Goal: Navigation & Orientation: Find specific page/section

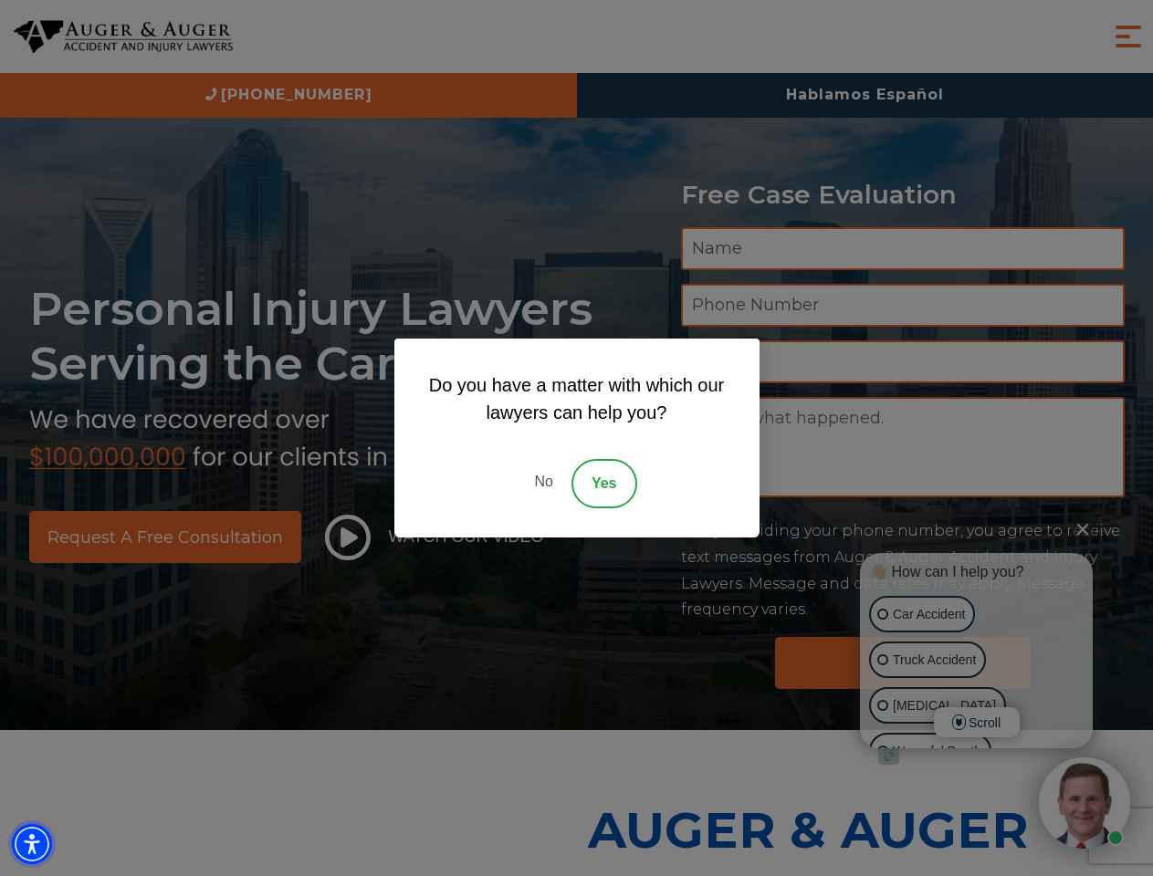
click at [32, 845] on img "Accessibility Menu" at bounding box center [32, 844] width 40 height 40
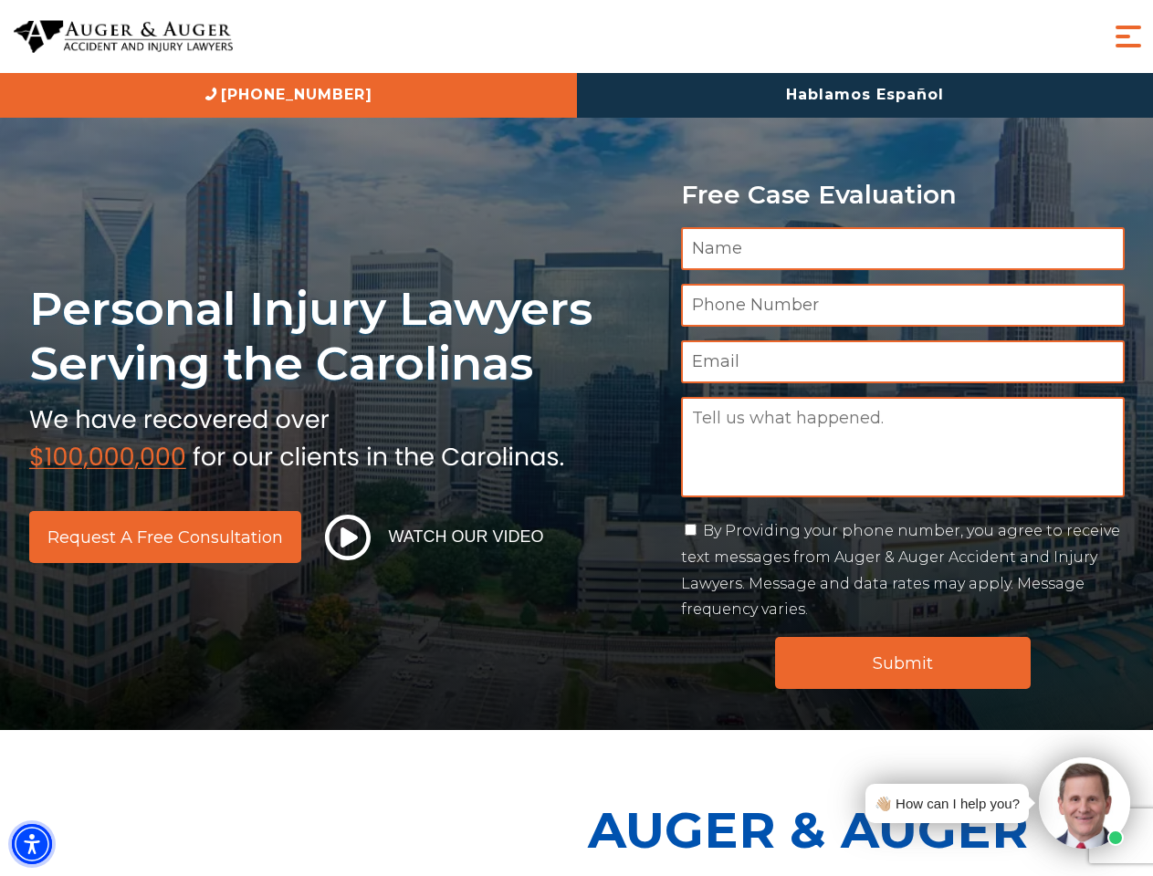
click at [32, 845] on img "Accessibility Menu" at bounding box center [32, 844] width 40 height 40
